Goal: Check status: Check status

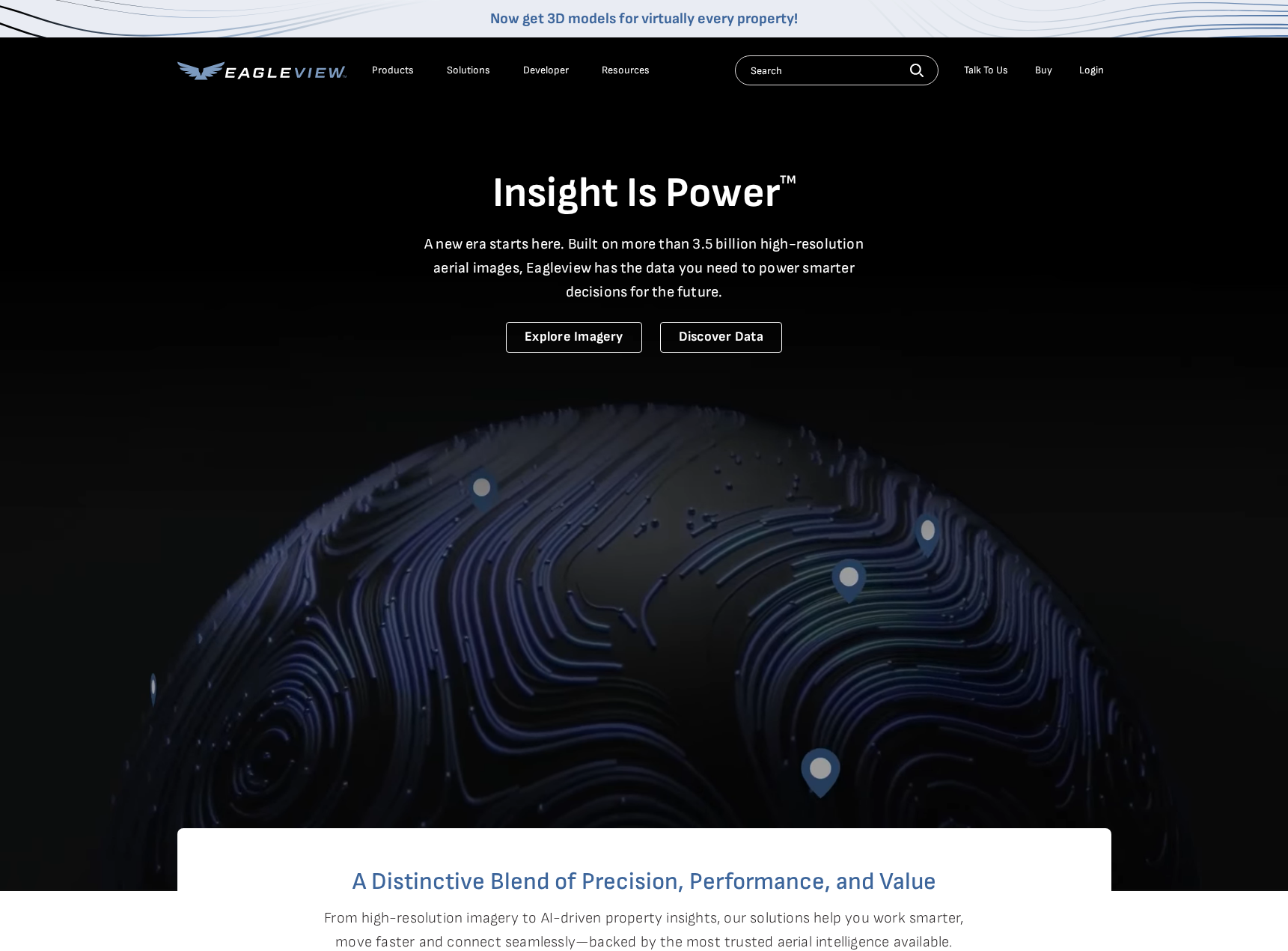
click at [1098, 71] on div "Login" at bounding box center [1091, 71] width 25 height 14
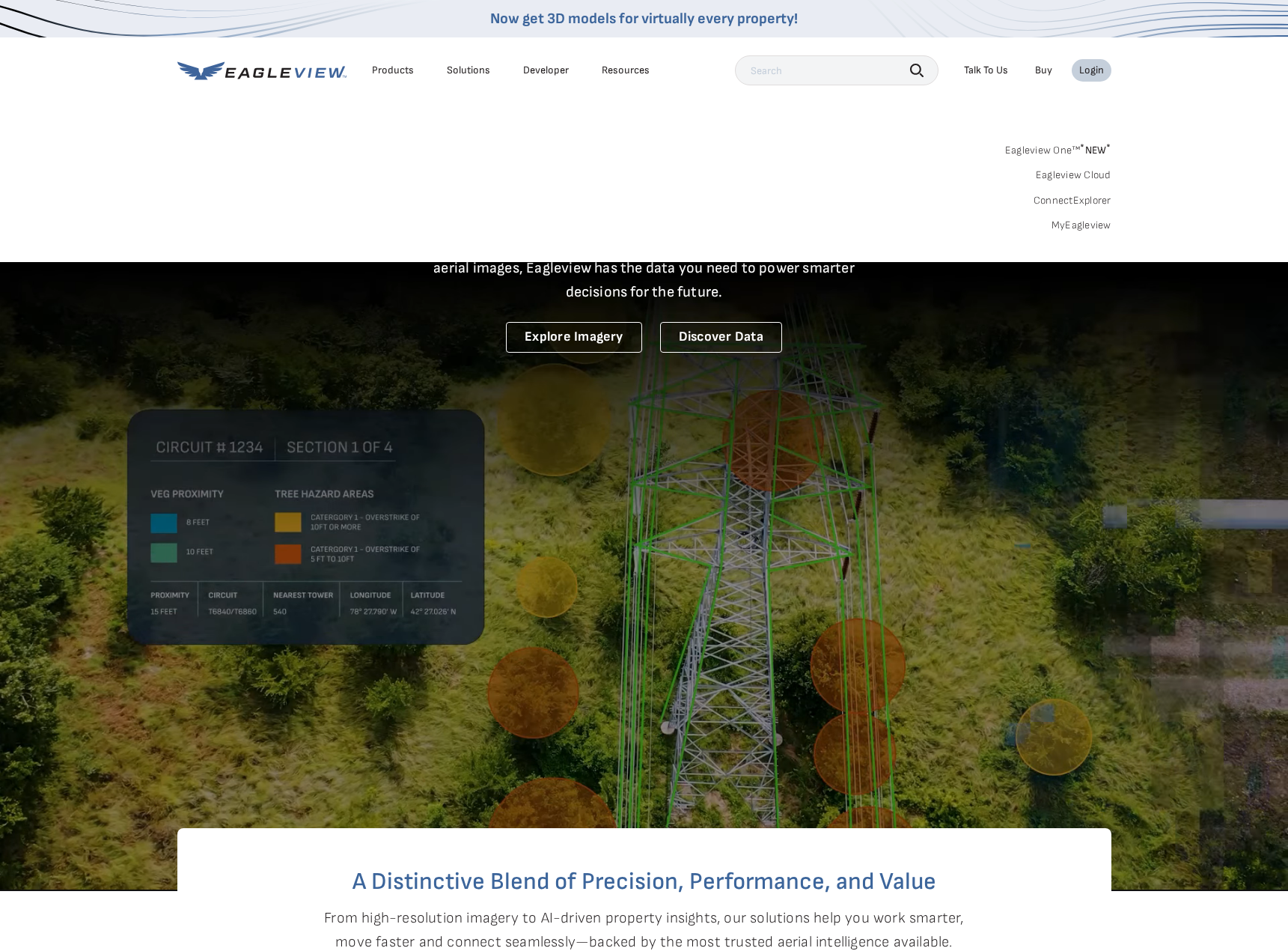
click at [1092, 226] on link "MyEagleview" at bounding box center [1081, 226] width 60 height 14
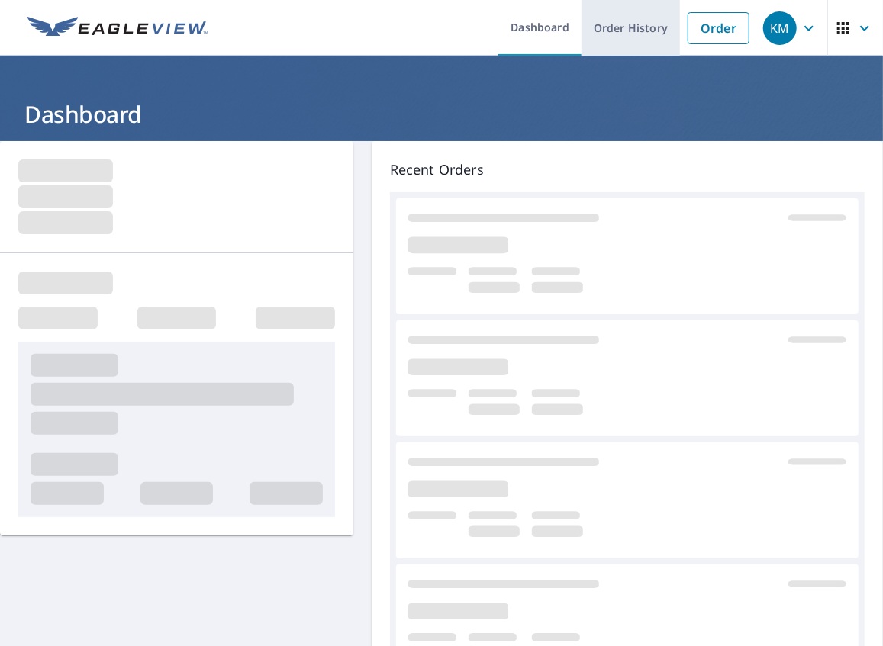
click at [635, 29] on link "Order History" at bounding box center [630, 28] width 98 height 56
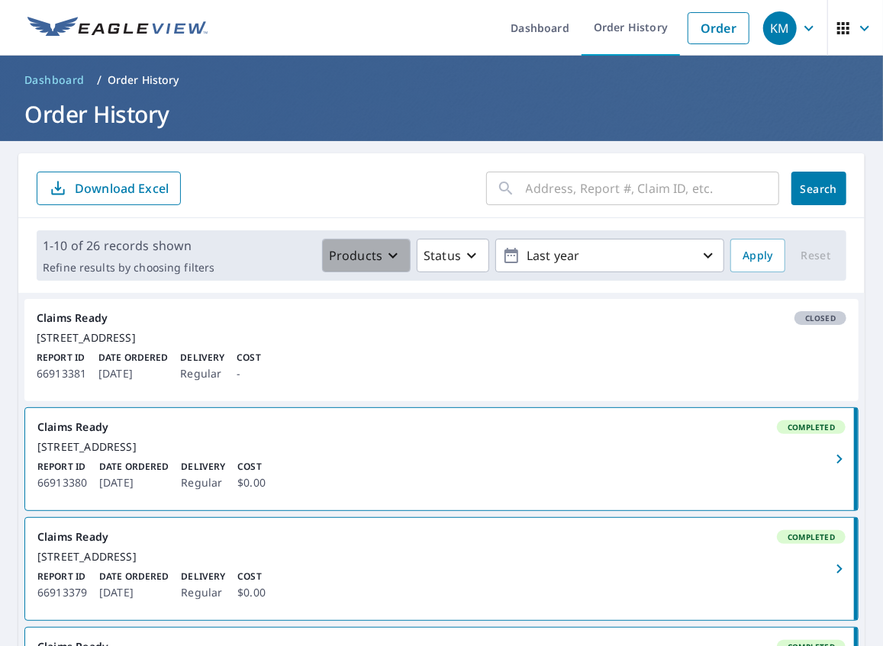
click at [386, 259] on icon "button" at bounding box center [393, 255] width 18 height 18
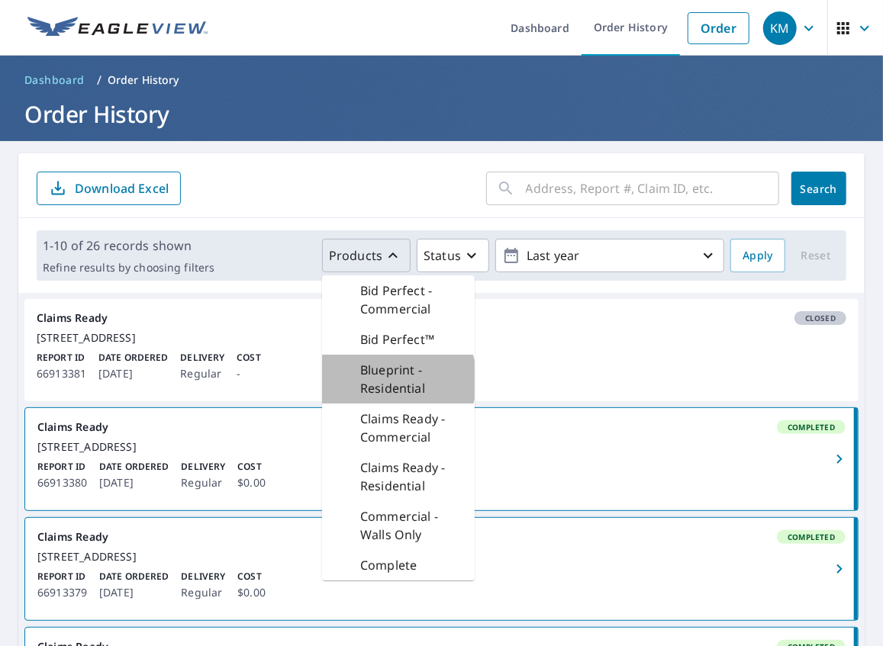
click at [394, 380] on p "Blueprint - Residential" at bounding box center [411, 379] width 102 height 37
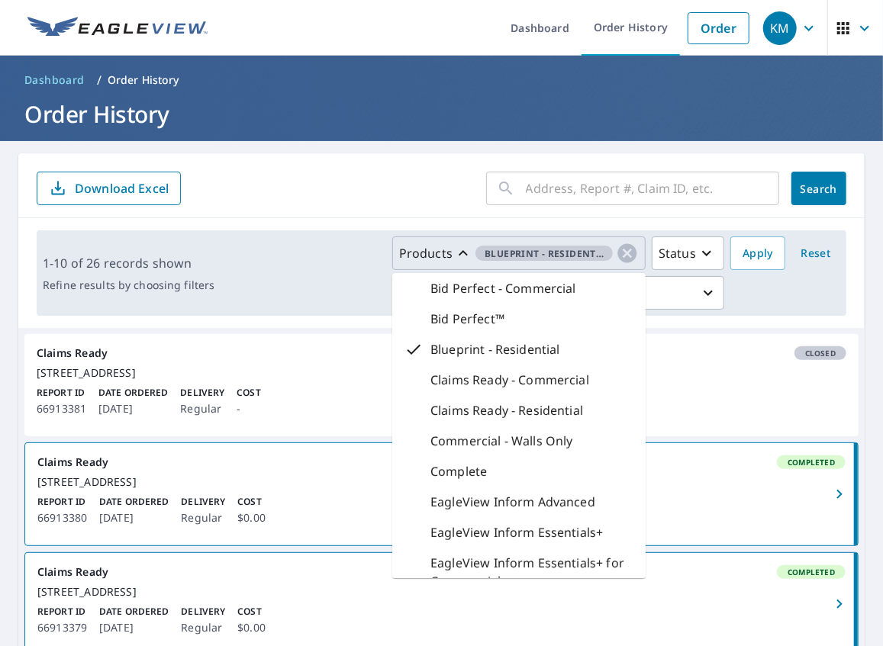
click at [327, 266] on div "Products Blueprint - Residential Bid Perfect - Commercial Bid Perfect™ Blueprin…" at bounding box center [473, 273] width 504 height 73
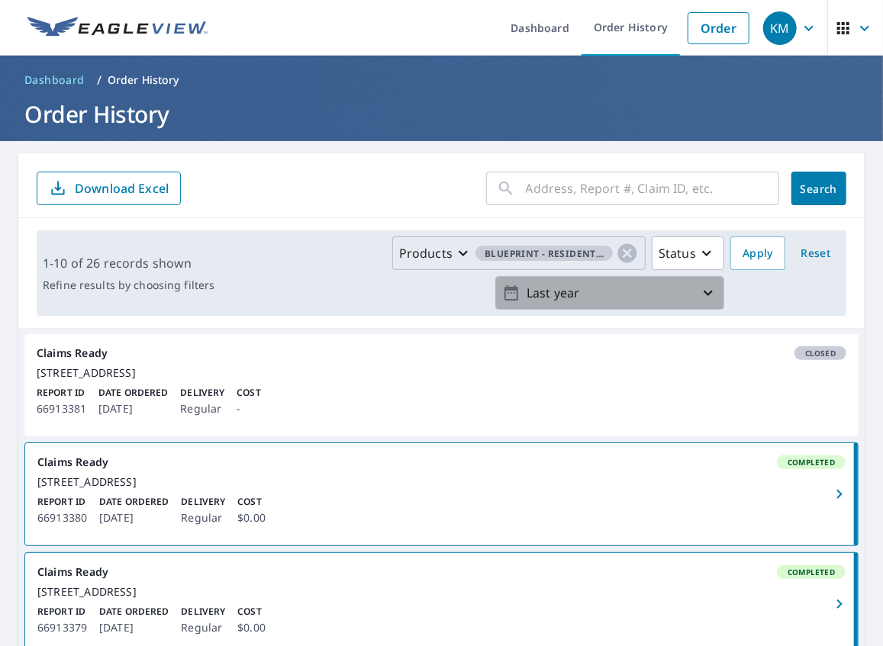
click at [704, 292] on icon "button" at bounding box center [708, 293] width 9 height 5
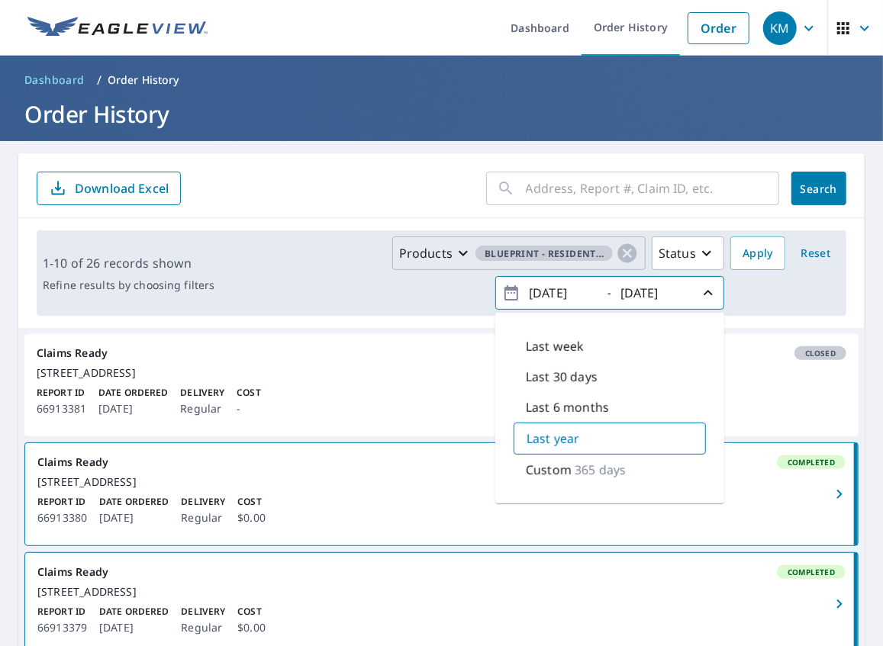
click at [741, 287] on div "Products Blueprint - Residential Status 2024/09/09 - 2025/09/09 Last week Last …" at bounding box center [531, 273] width 620 height 73
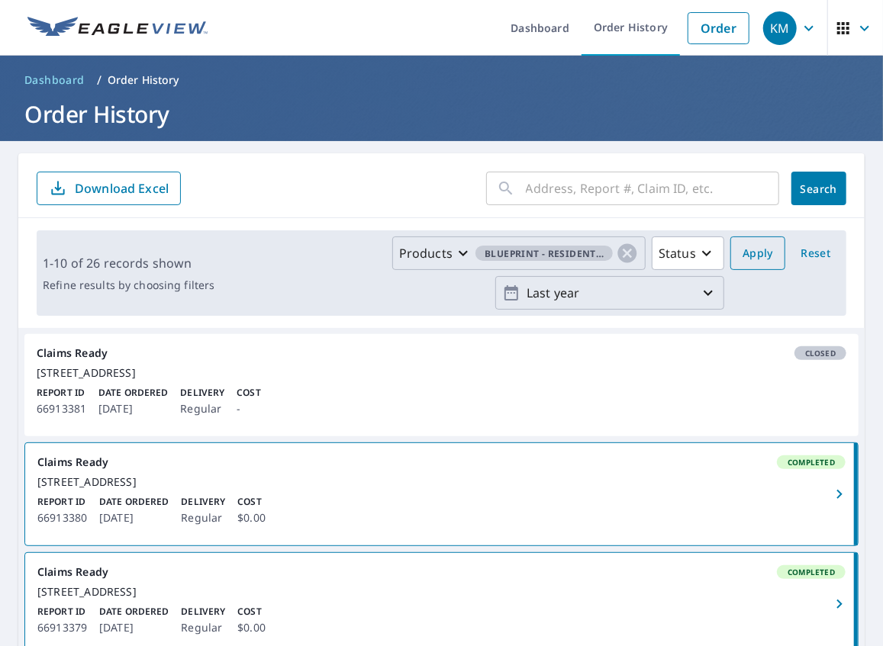
click at [752, 259] on span "Apply" at bounding box center [758, 253] width 31 height 19
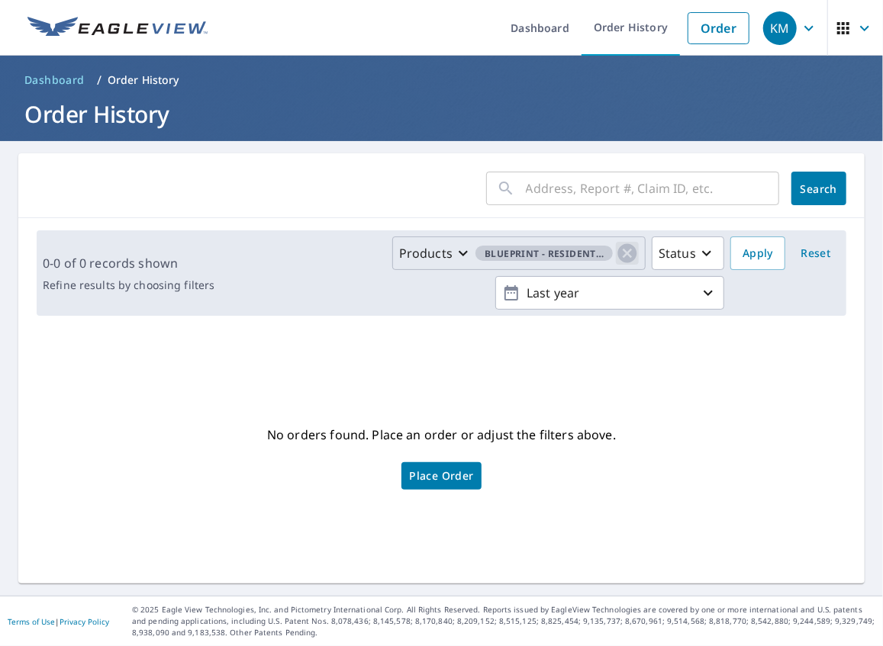
click at [621, 251] on icon "button" at bounding box center [627, 253] width 23 height 23
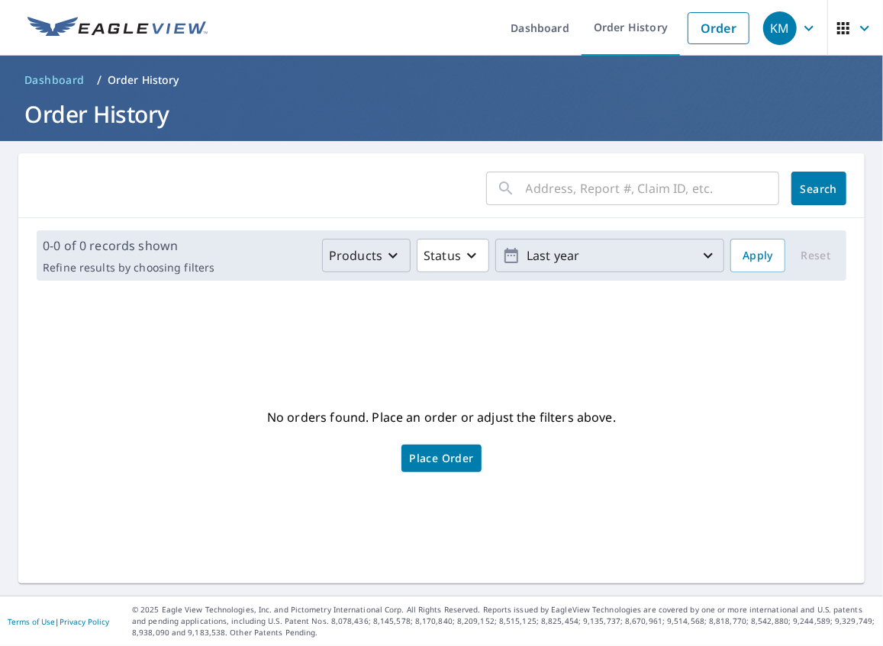
click at [657, 257] on p "Last year" at bounding box center [609, 256] width 179 height 27
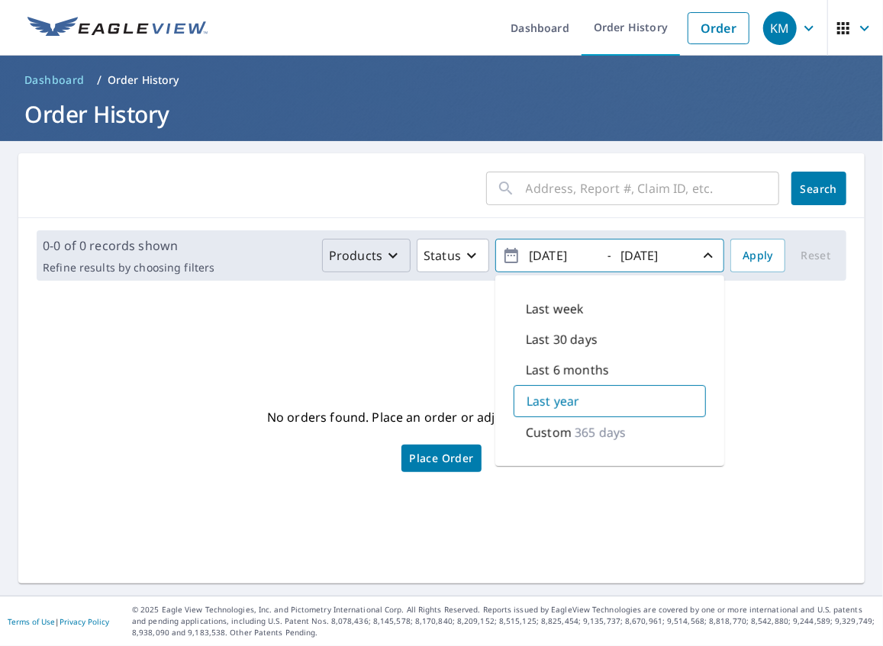
click at [792, 379] on div "No orders found. Place an order or adjust the filters above. Place Order" at bounding box center [442, 438] width 822 height 266
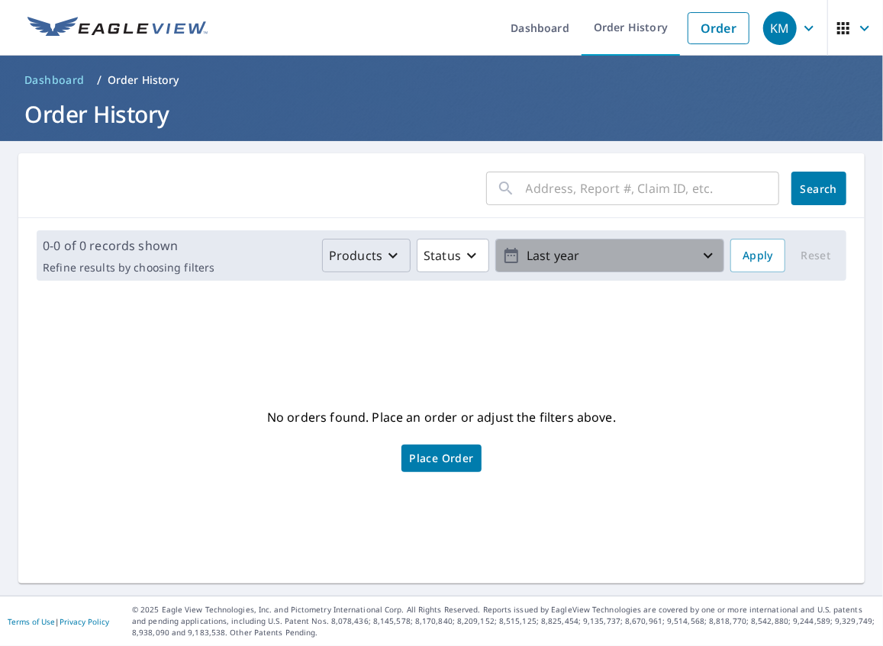
click at [665, 256] on p "Last year" at bounding box center [609, 256] width 179 height 27
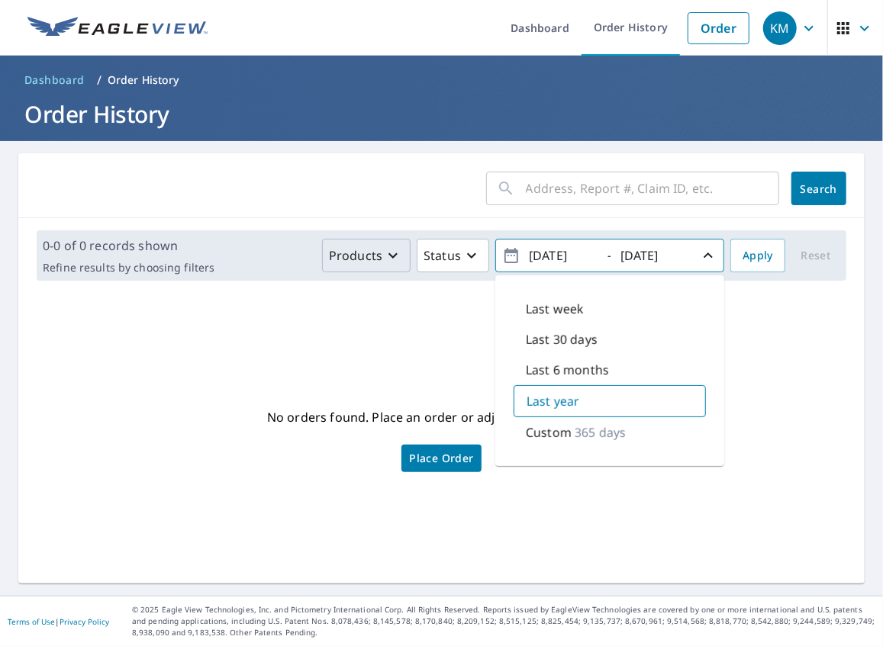
click at [591, 433] on p "365 days" at bounding box center [600, 433] width 51 height 18
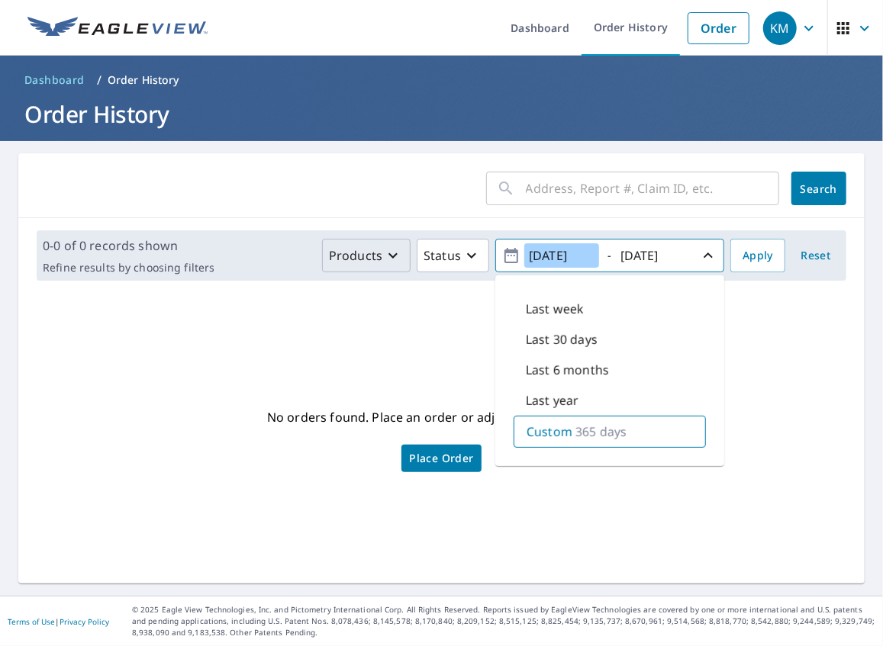
click at [568, 254] on input "2024/09/09" at bounding box center [561, 255] width 75 height 24
click at [550, 256] on input "2024/09/09" at bounding box center [561, 255] width 75 height 24
type input "2023/09/09"
click at [752, 259] on span "Apply" at bounding box center [758, 255] width 31 height 19
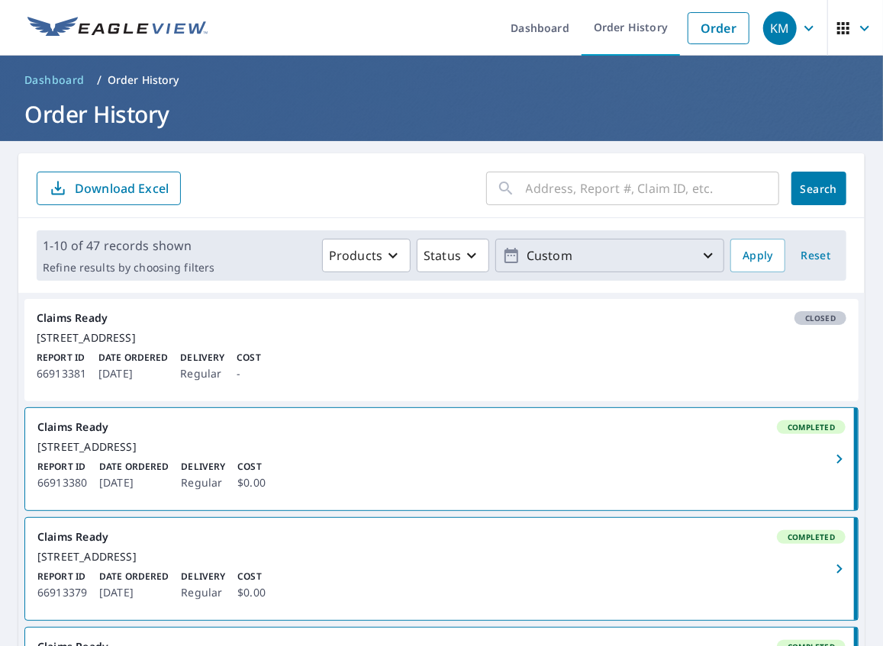
click at [700, 256] on icon "button" at bounding box center [708, 255] width 18 height 18
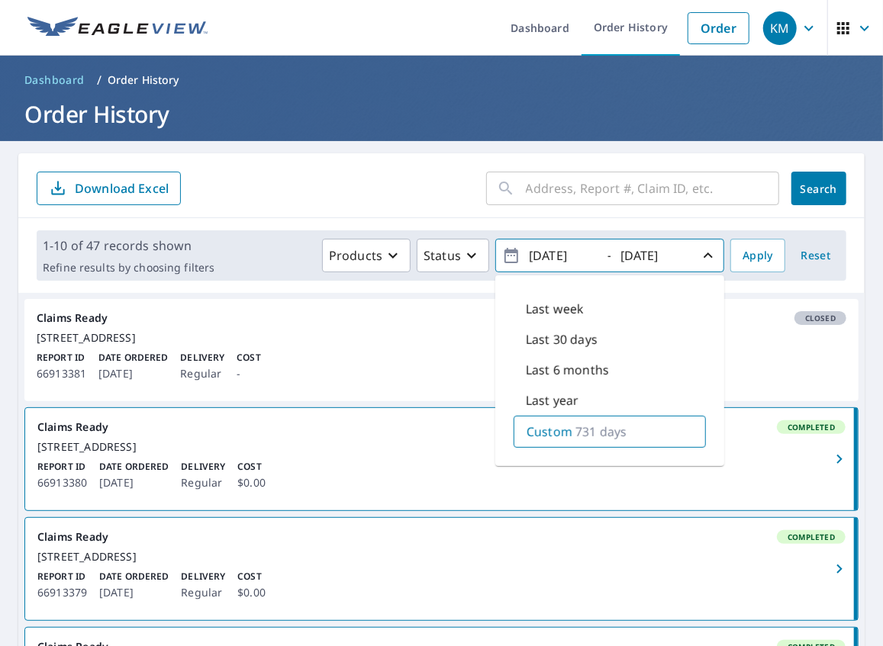
click at [588, 256] on input "2023/09/09" at bounding box center [561, 255] width 75 height 24
click at [549, 255] on input "2023/09/09" at bounding box center [561, 255] width 75 height 24
click at [567, 257] on input "2023/09/09" at bounding box center [561, 255] width 75 height 24
type input "2023/10/09"
click at [746, 258] on span "Apply" at bounding box center [758, 255] width 31 height 19
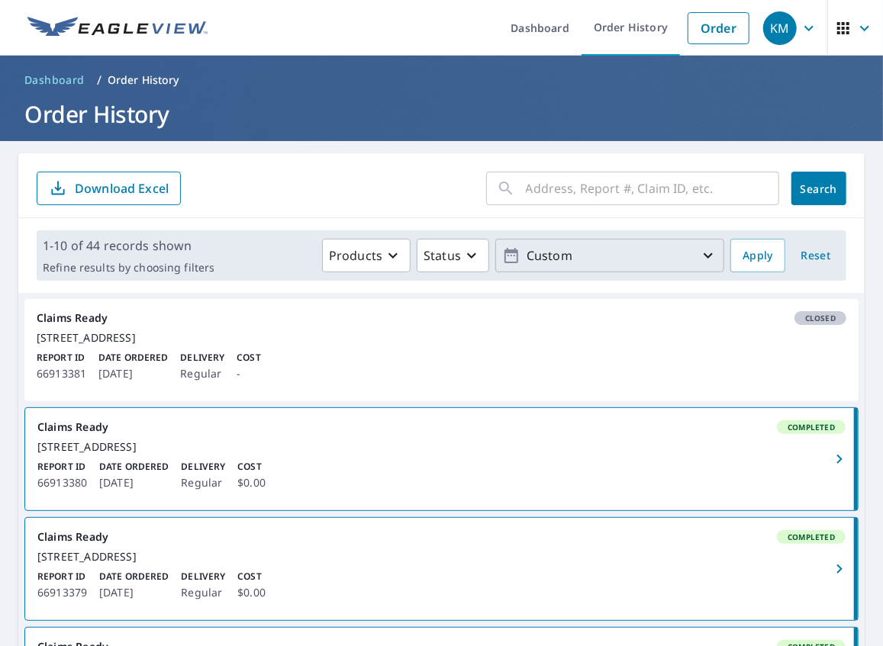
click at [574, 255] on p "Custom" at bounding box center [609, 256] width 179 height 27
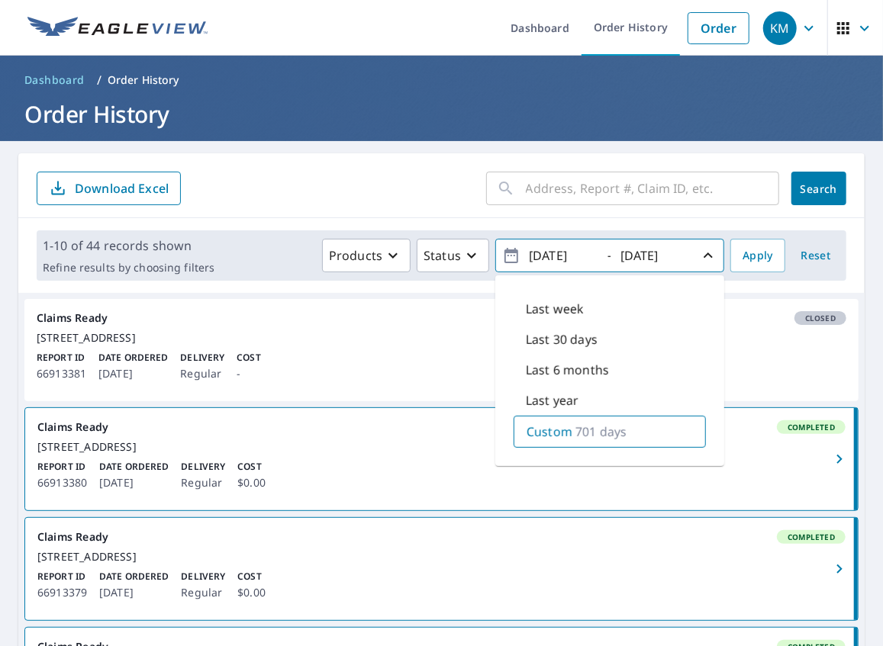
click at [568, 253] on input "2023/10/09" at bounding box center [561, 255] width 75 height 24
drag, startPoint x: 568, startPoint y: 256, endPoint x: 554, endPoint y: 257, distance: 13.8
click at [554, 257] on input "2023/10/09" at bounding box center [561, 255] width 75 height 24
click at [750, 253] on span "Apply" at bounding box center [758, 255] width 31 height 19
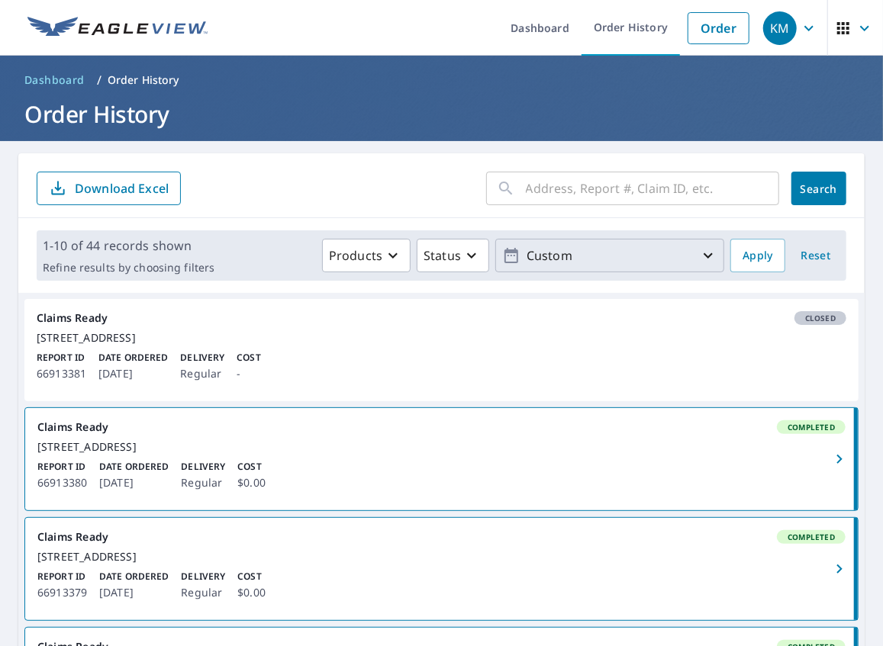
click at [559, 251] on p "Custom" at bounding box center [609, 256] width 179 height 27
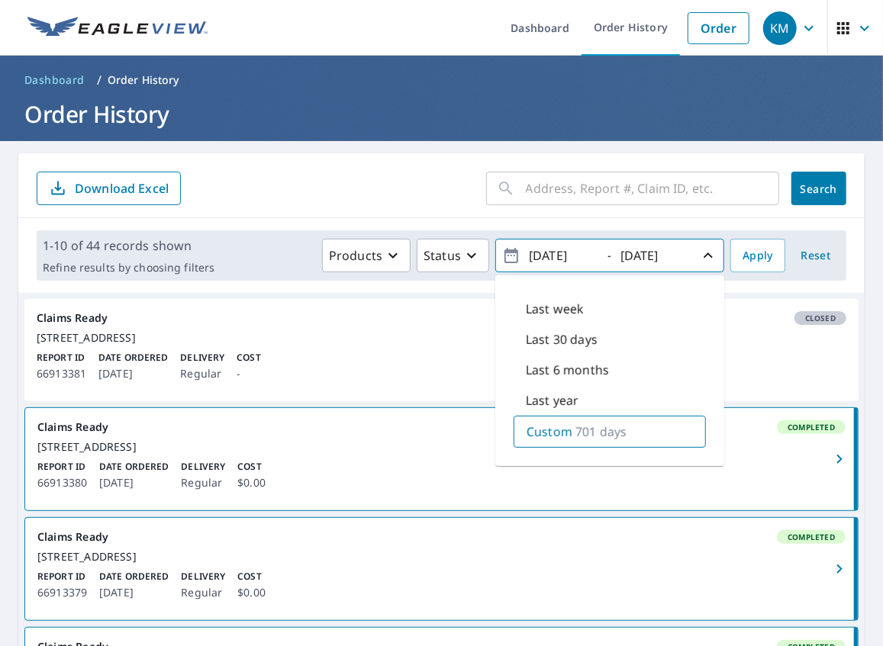
click at [568, 255] on input "2023/10/09" at bounding box center [561, 255] width 75 height 24
click at [551, 256] on input "2023/10/09" at bounding box center [561, 255] width 75 height 24
type input "2024/10/09"
